Goal: Information Seeking & Learning: Check status

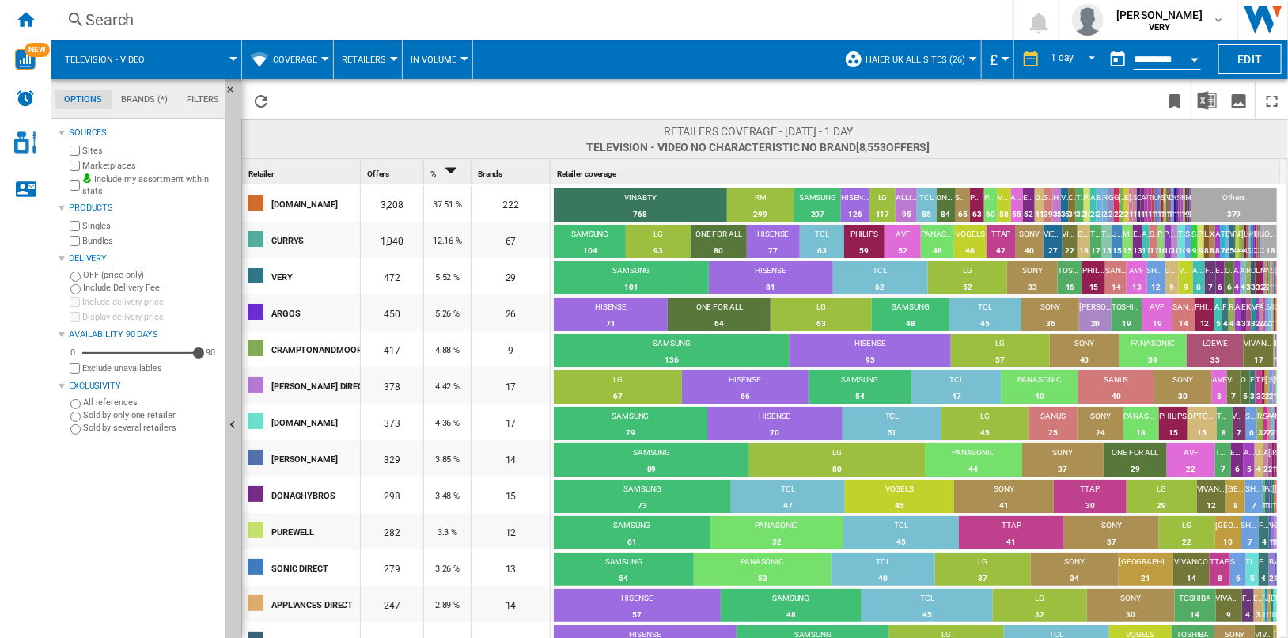
scroll to position [273, 0]
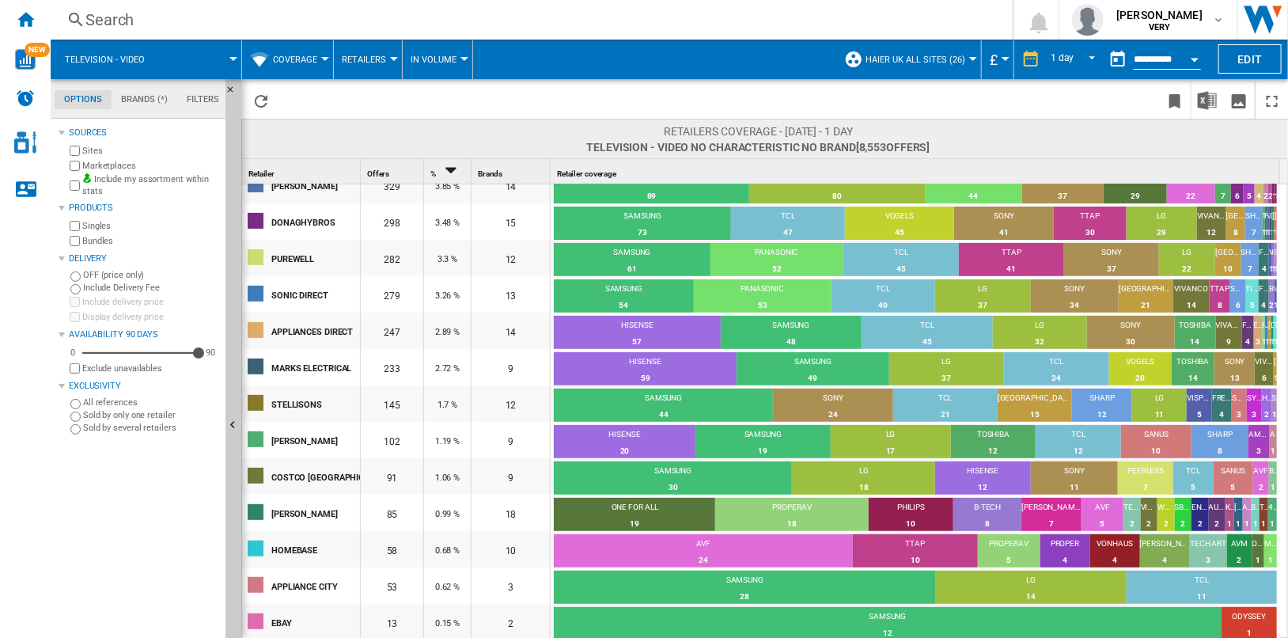
click at [791, 142] on span "Television - video No characteristic No brand [8,553 offers ]" at bounding box center [757, 147] width 343 height 16
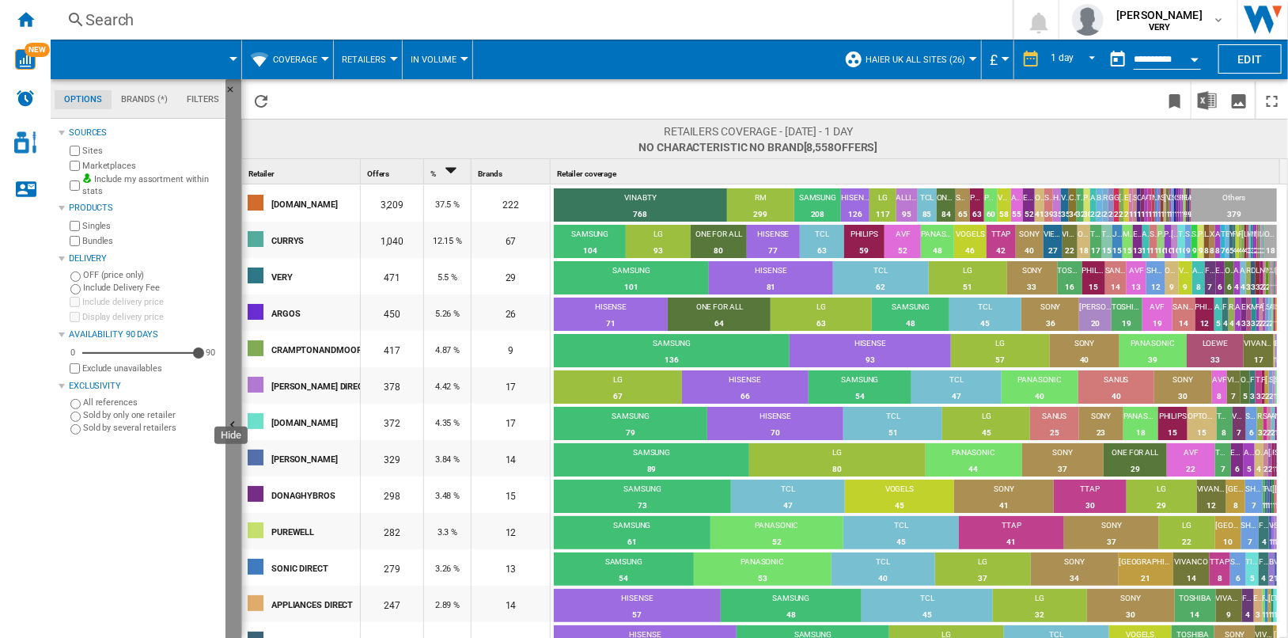
click at [233, 272] on button "Hide" at bounding box center [234, 426] width 16 height 694
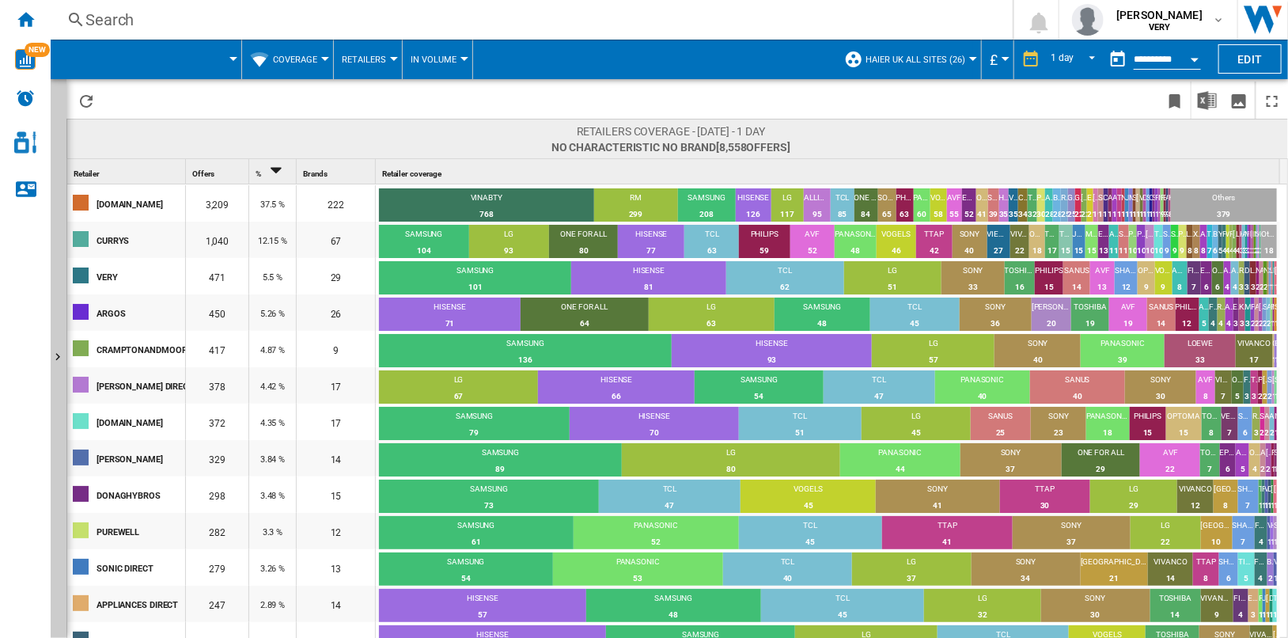
click at [1197, 58] on div "Open calendar" at bounding box center [1195, 60] width 8 height 4
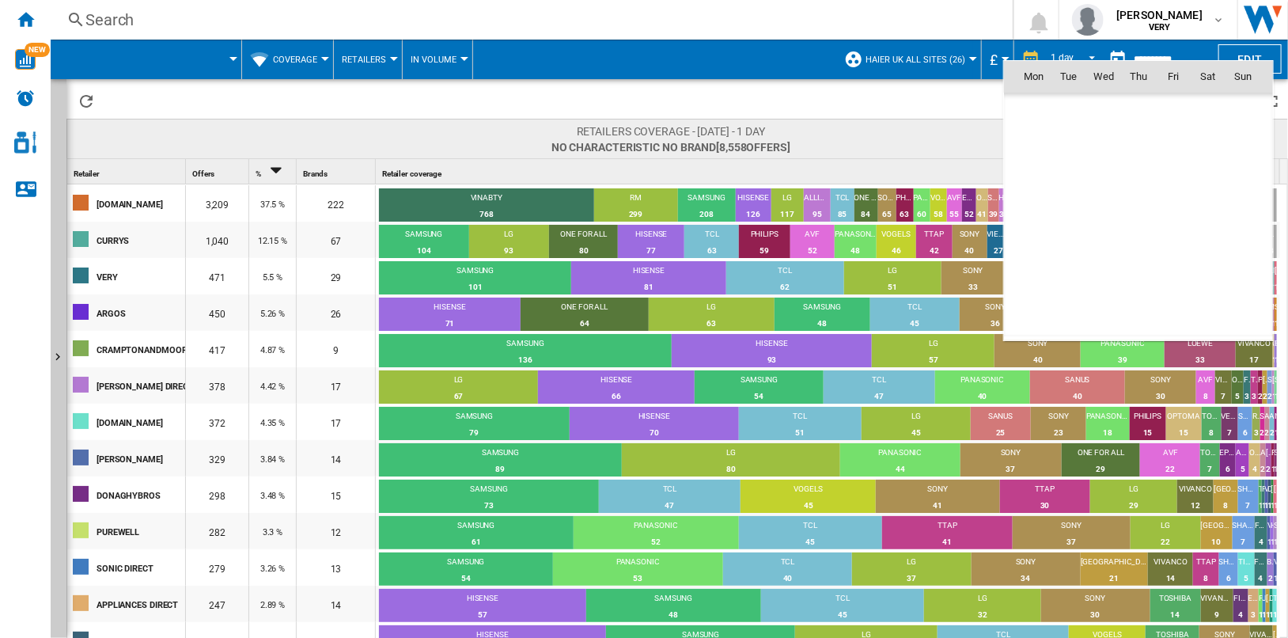
scroll to position [7550, 0]
click at [876, 37] on div at bounding box center [644, 319] width 1288 height 638
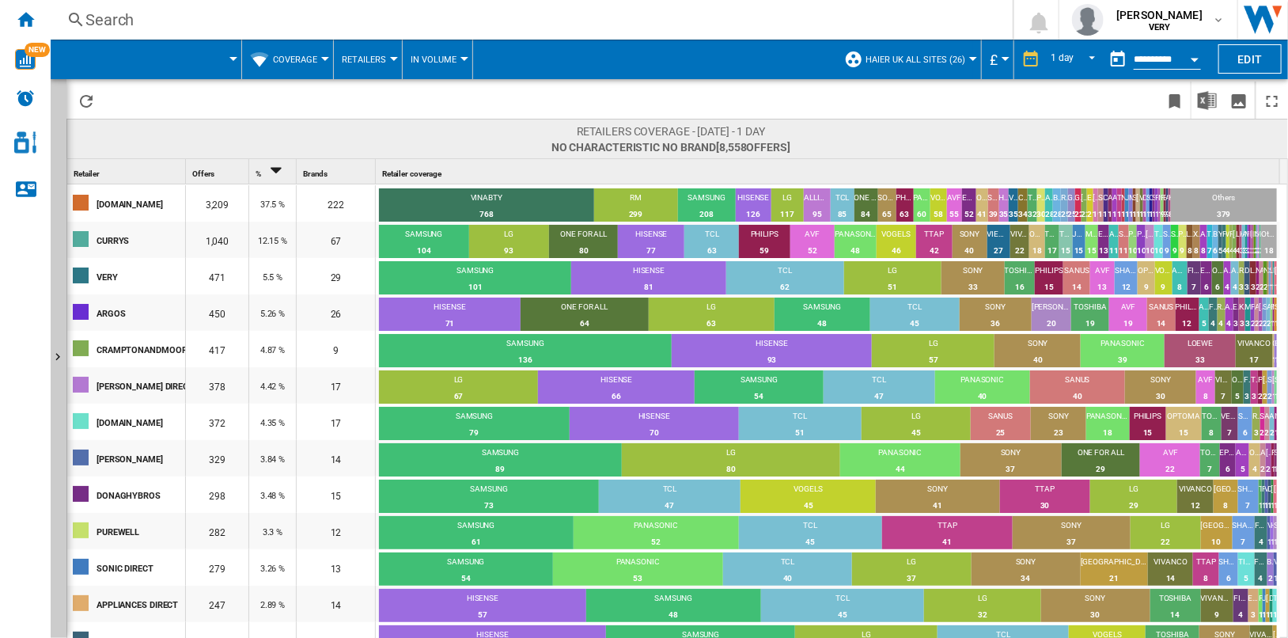
click at [1196, 58] on div "Open calendar" at bounding box center [1195, 60] width 8 height 4
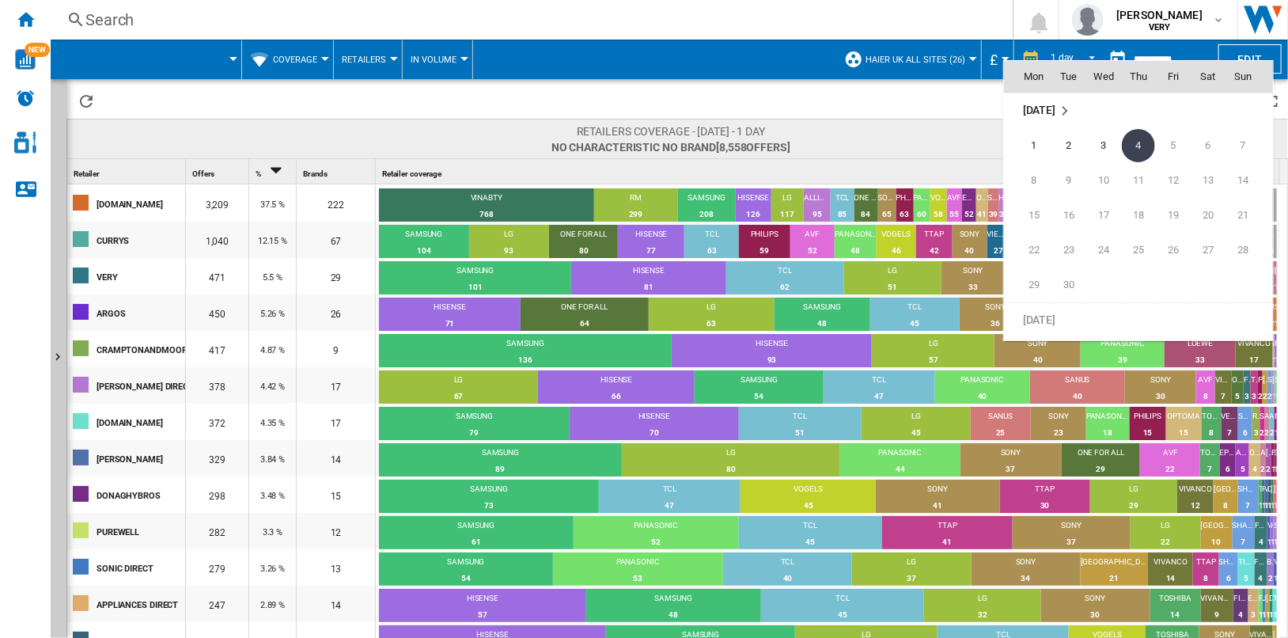
click at [798, 75] on div at bounding box center [644, 319] width 1288 height 638
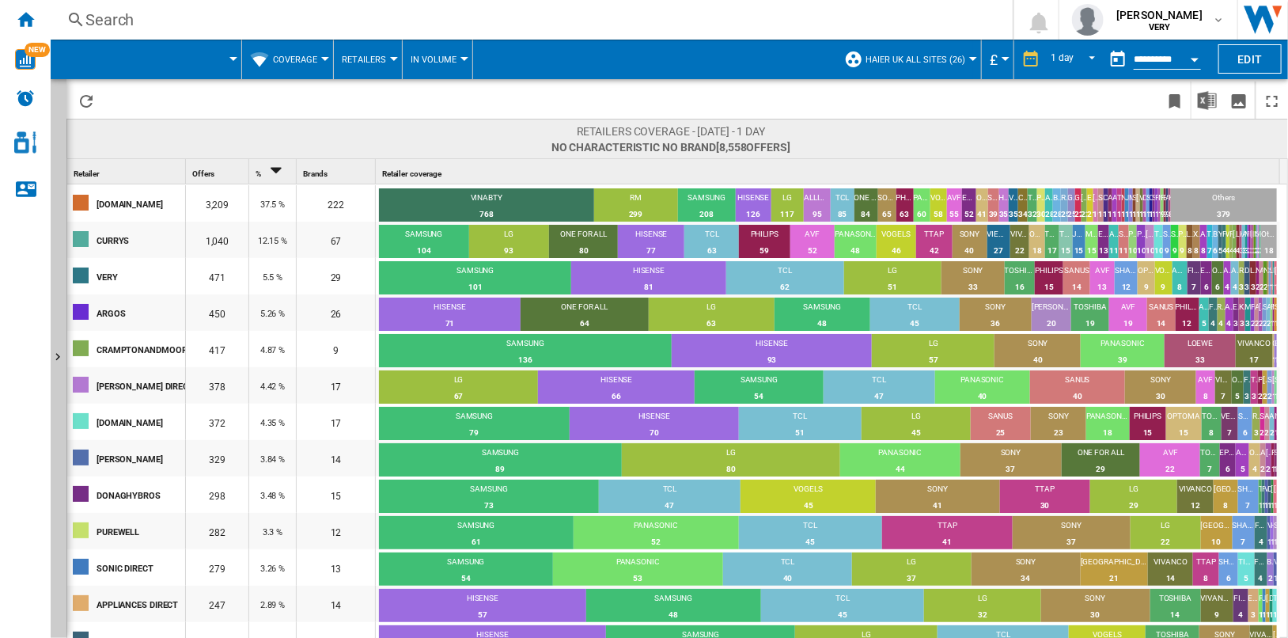
click at [1193, 58] on div "Open calendar" at bounding box center [1195, 60] width 8 height 4
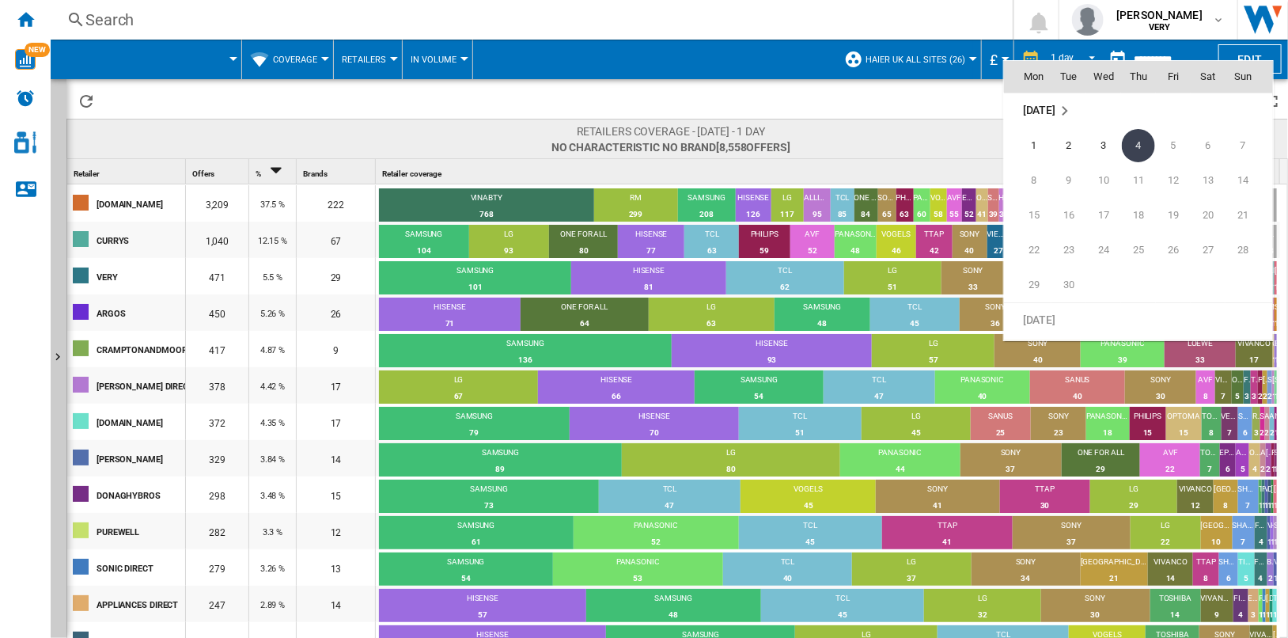
click at [903, 101] on div at bounding box center [644, 319] width 1288 height 638
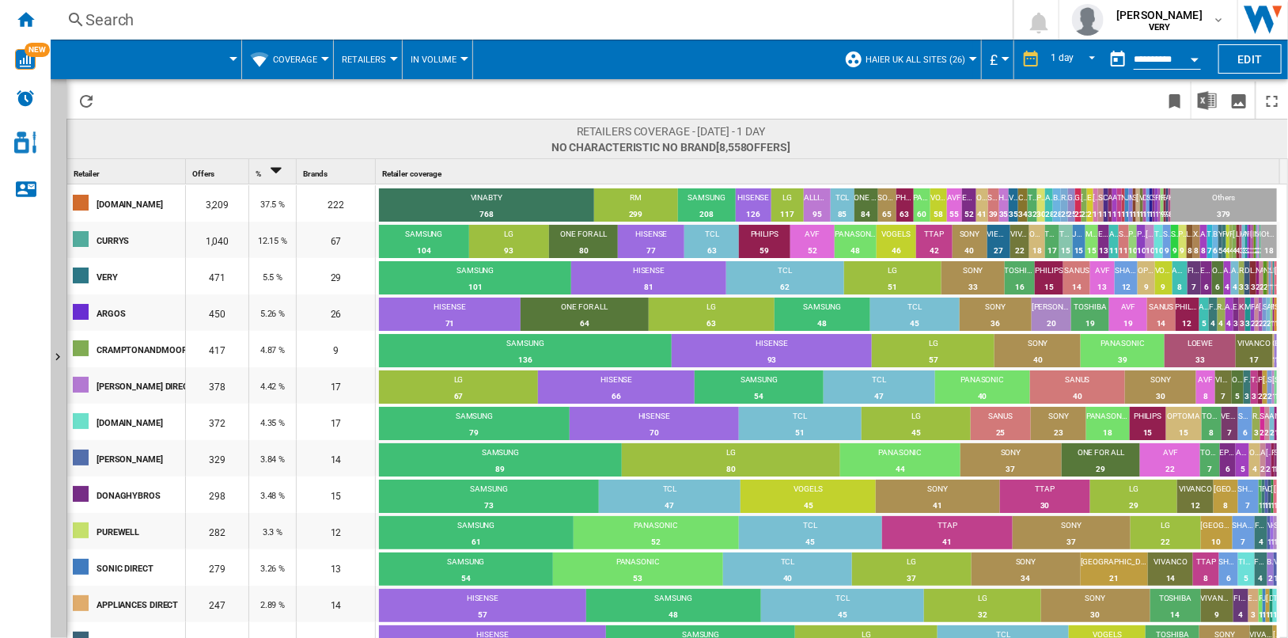
click at [1193, 58] on div "Open calendar" at bounding box center [1195, 60] width 8 height 4
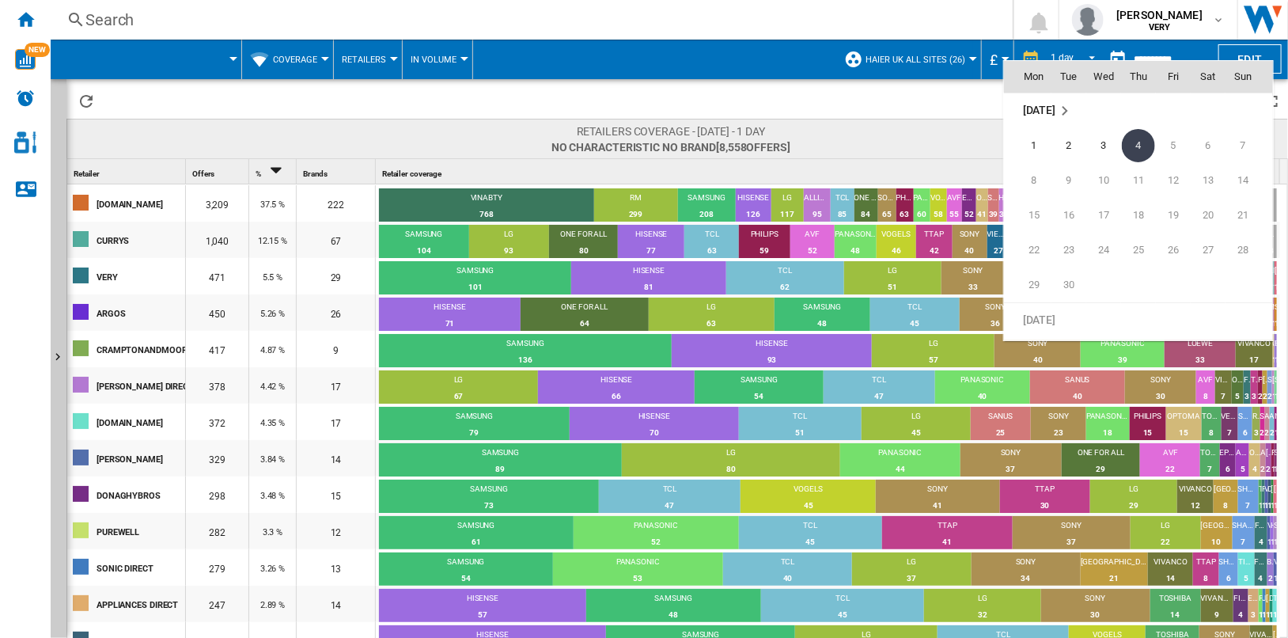
click at [928, 101] on div at bounding box center [644, 319] width 1288 height 638
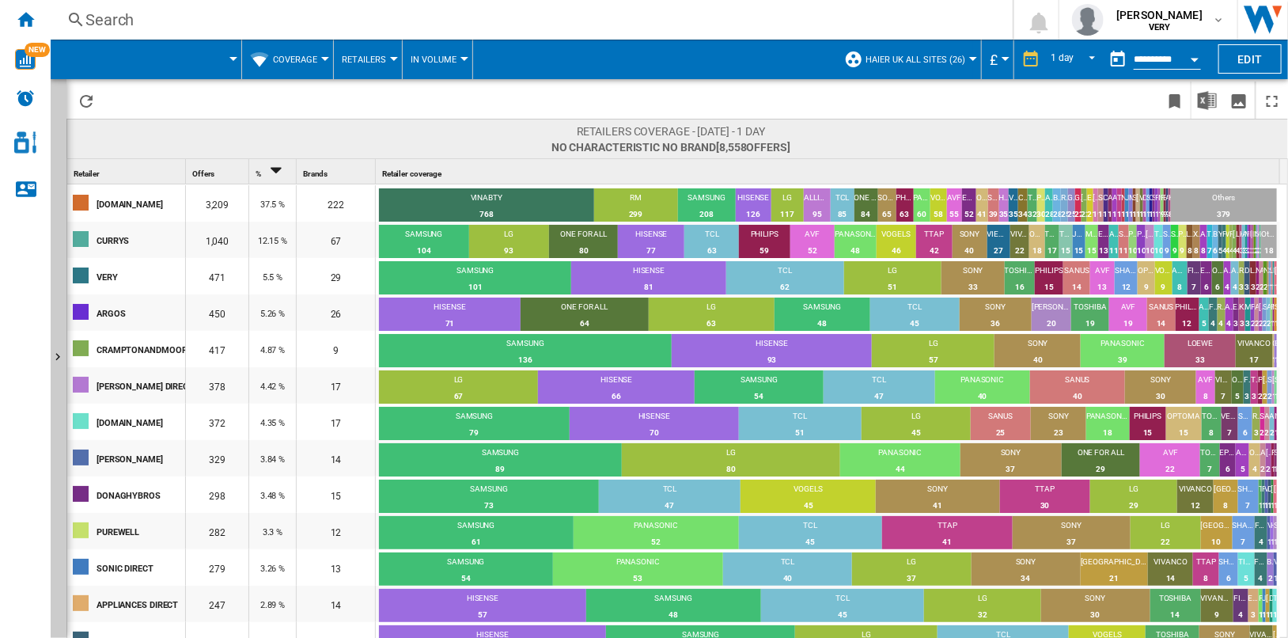
click at [1198, 58] on div "Open calendar" at bounding box center [1195, 60] width 8 height 4
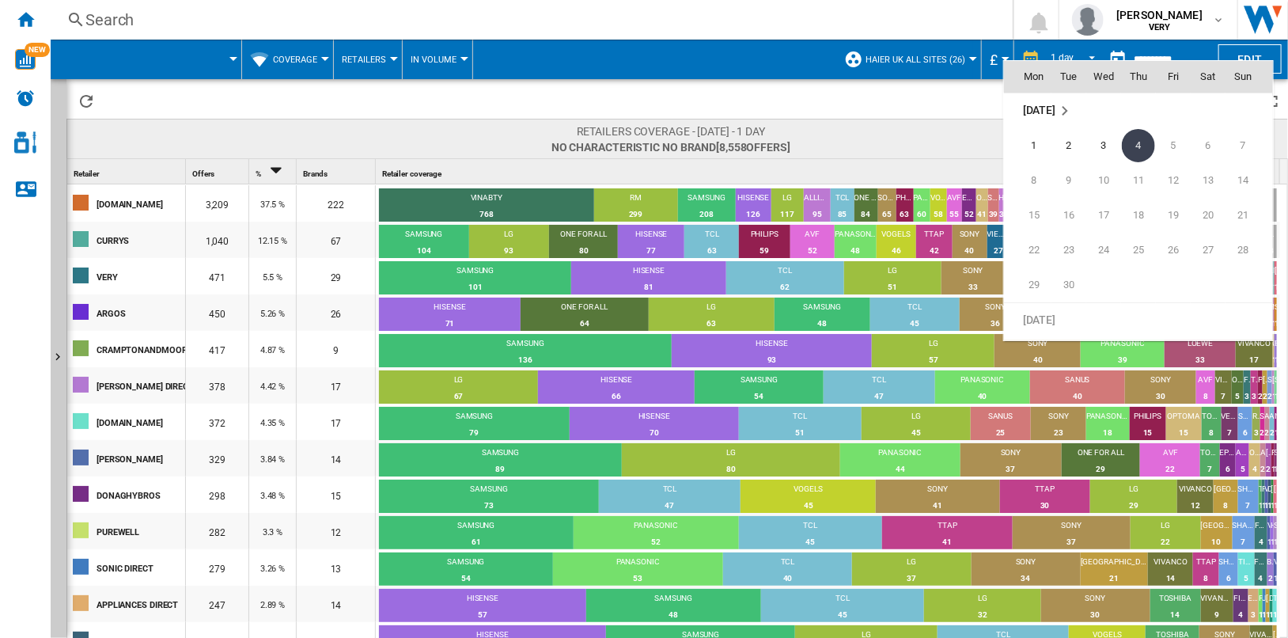
click at [952, 110] on div at bounding box center [644, 319] width 1288 height 638
